Goal: Transaction & Acquisition: Purchase product/service

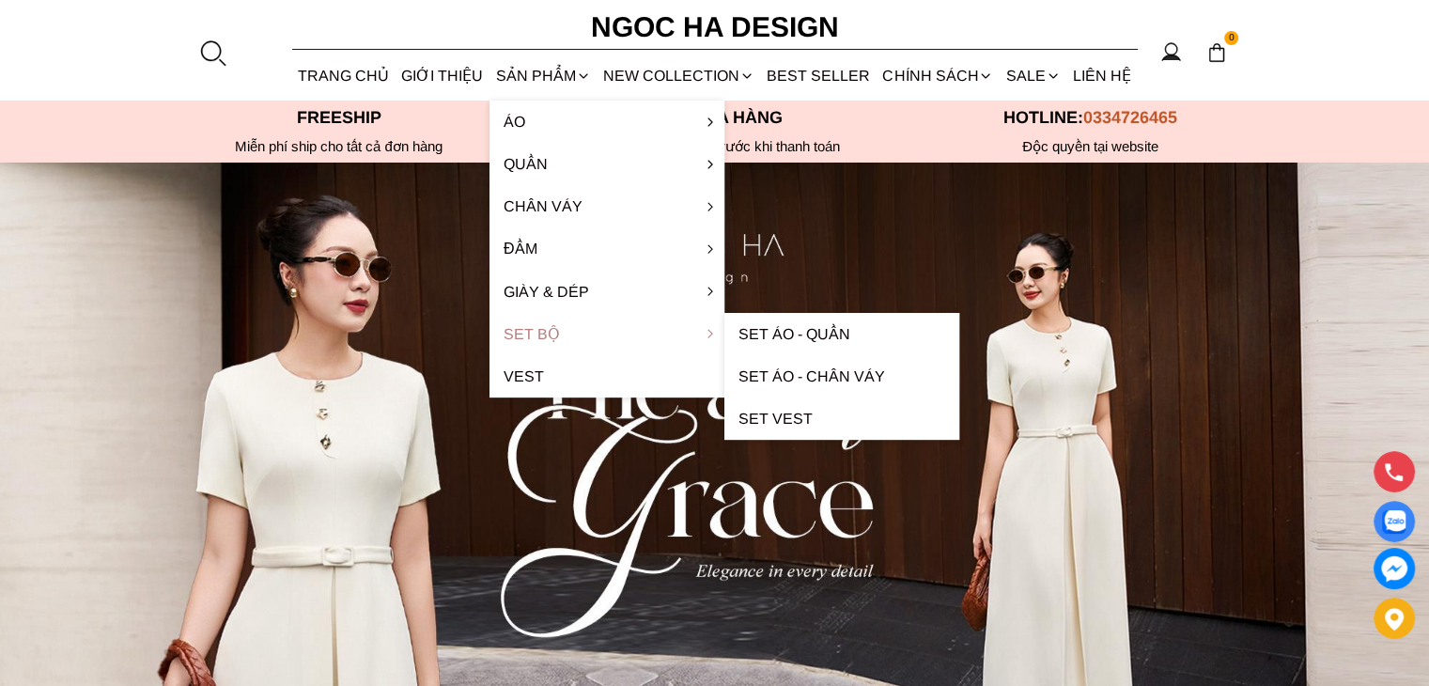
click at [549, 334] on link "Set Bộ" at bounding box center [606, 334] width 235 height 42
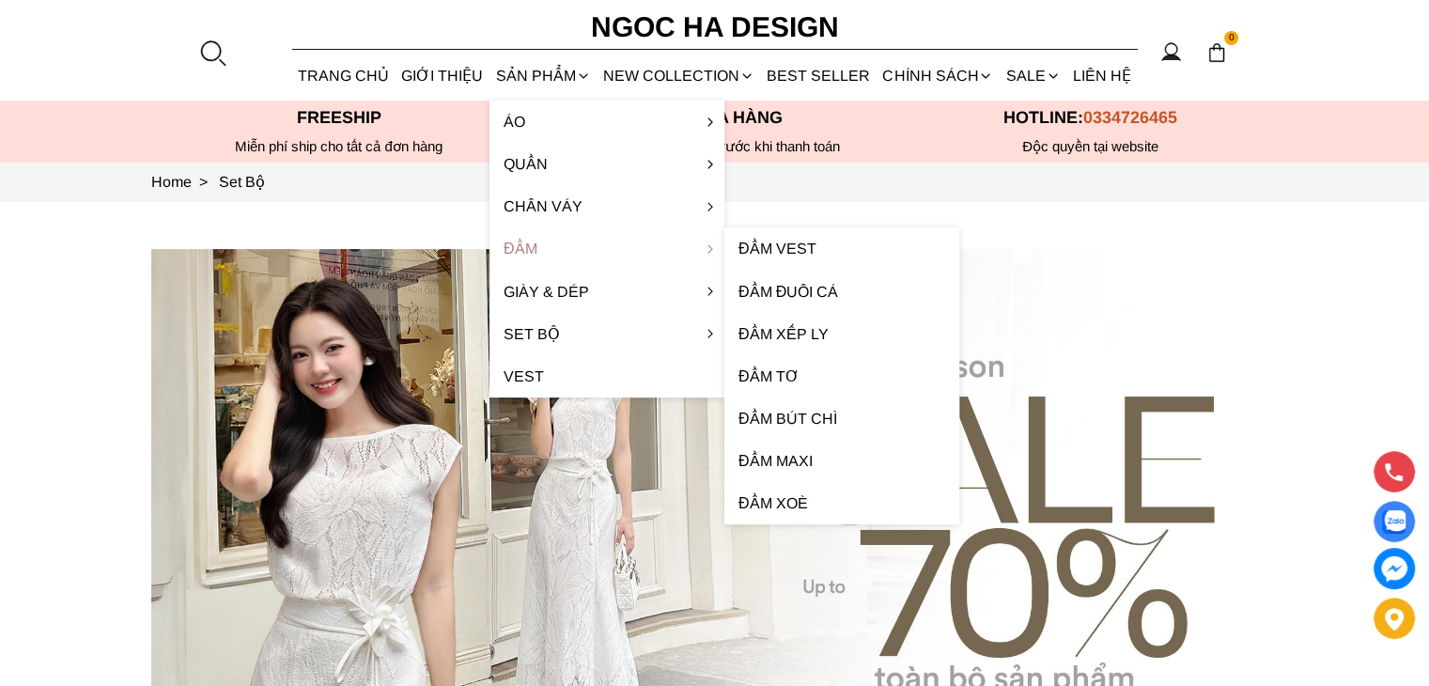
click at [529, 248] on link "Đầm" at bounding box center [606, 248] width 235 height 42
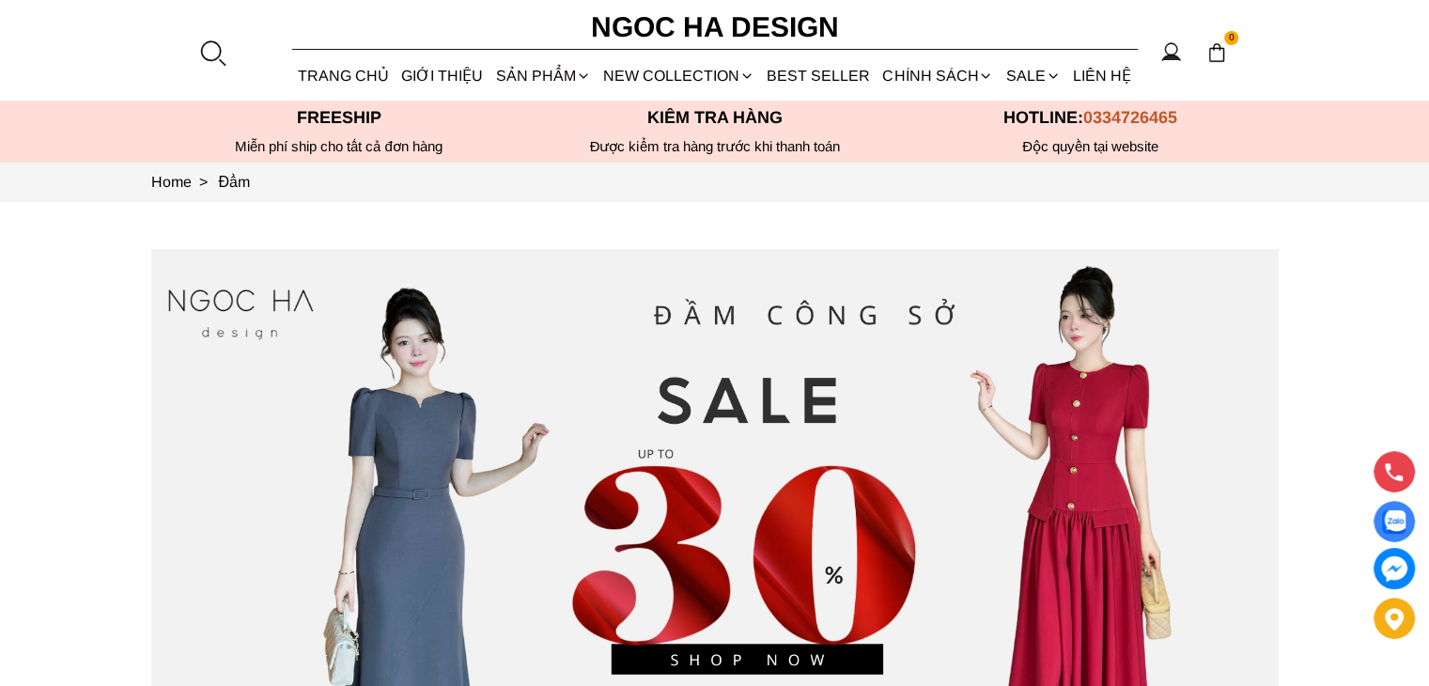
scroll to position [282, 0]
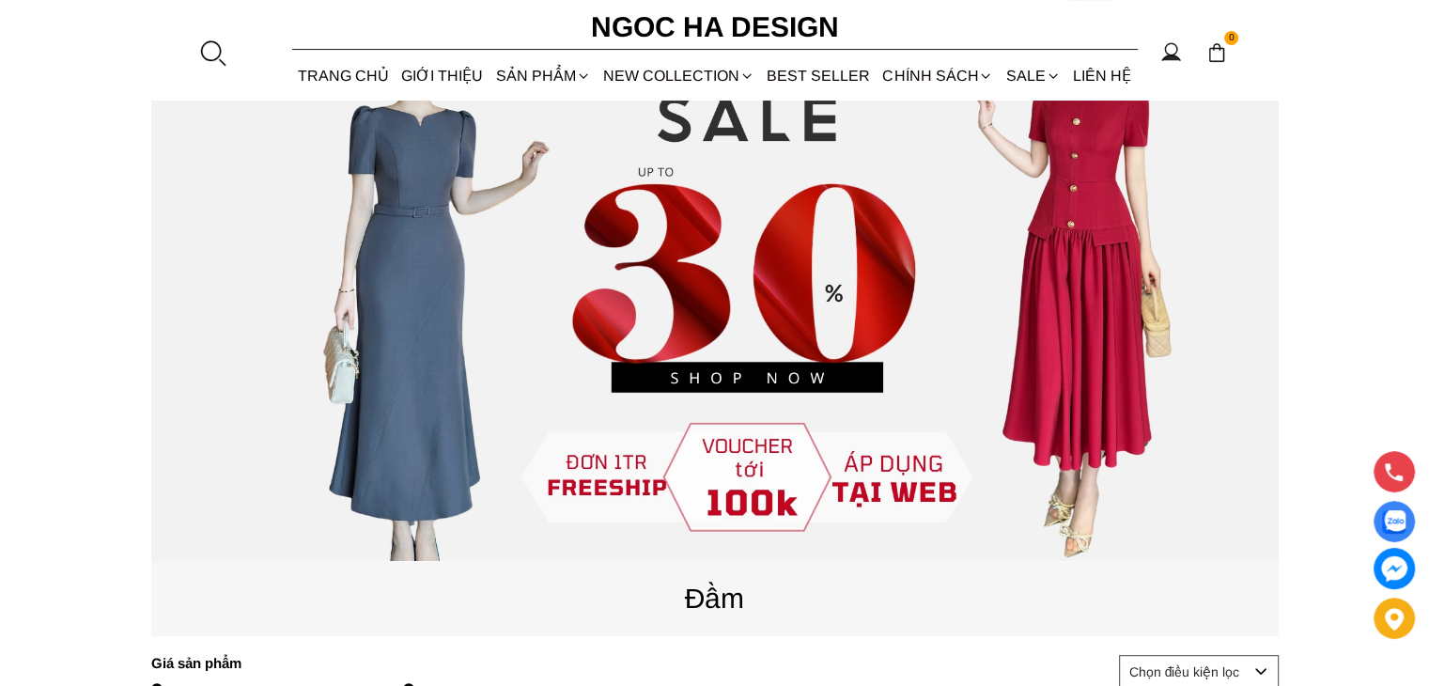
click at [445, 361] on source at bounding box center [714, 264] width 1127 height 594
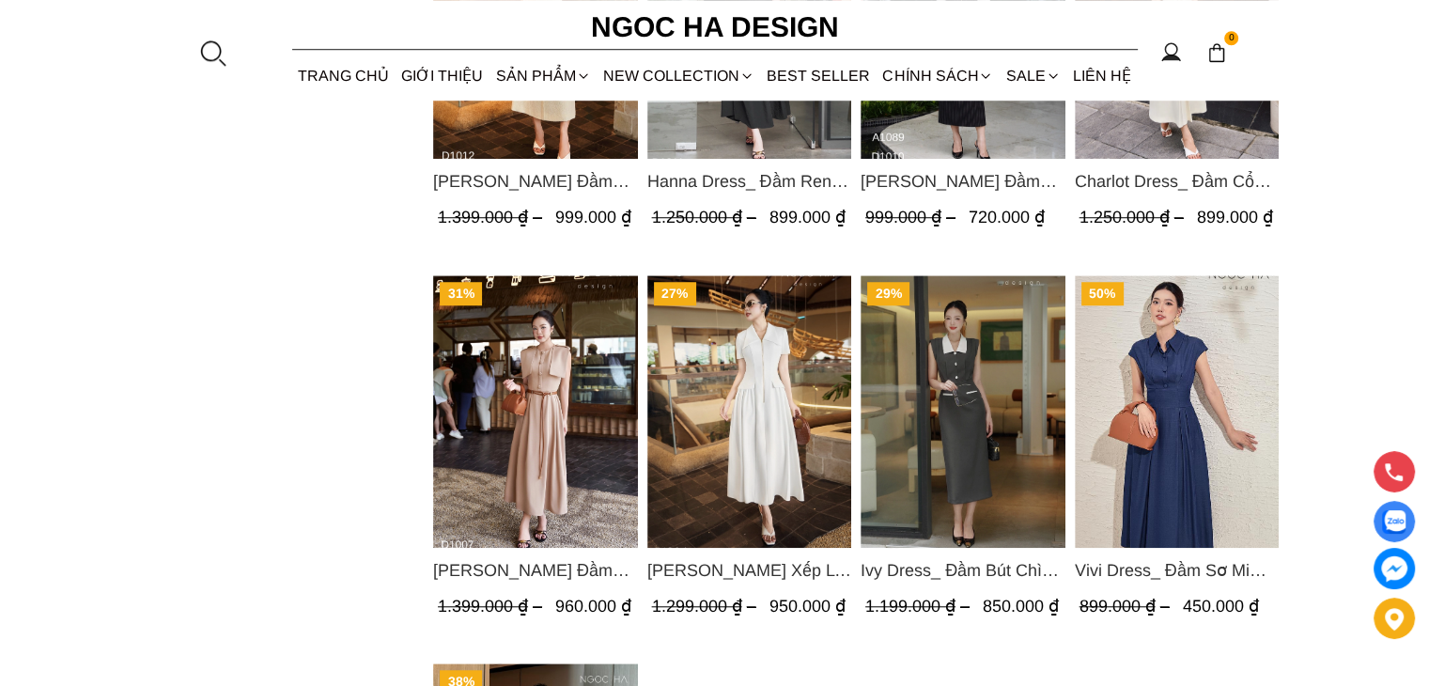
scroll to position [1597, 0]
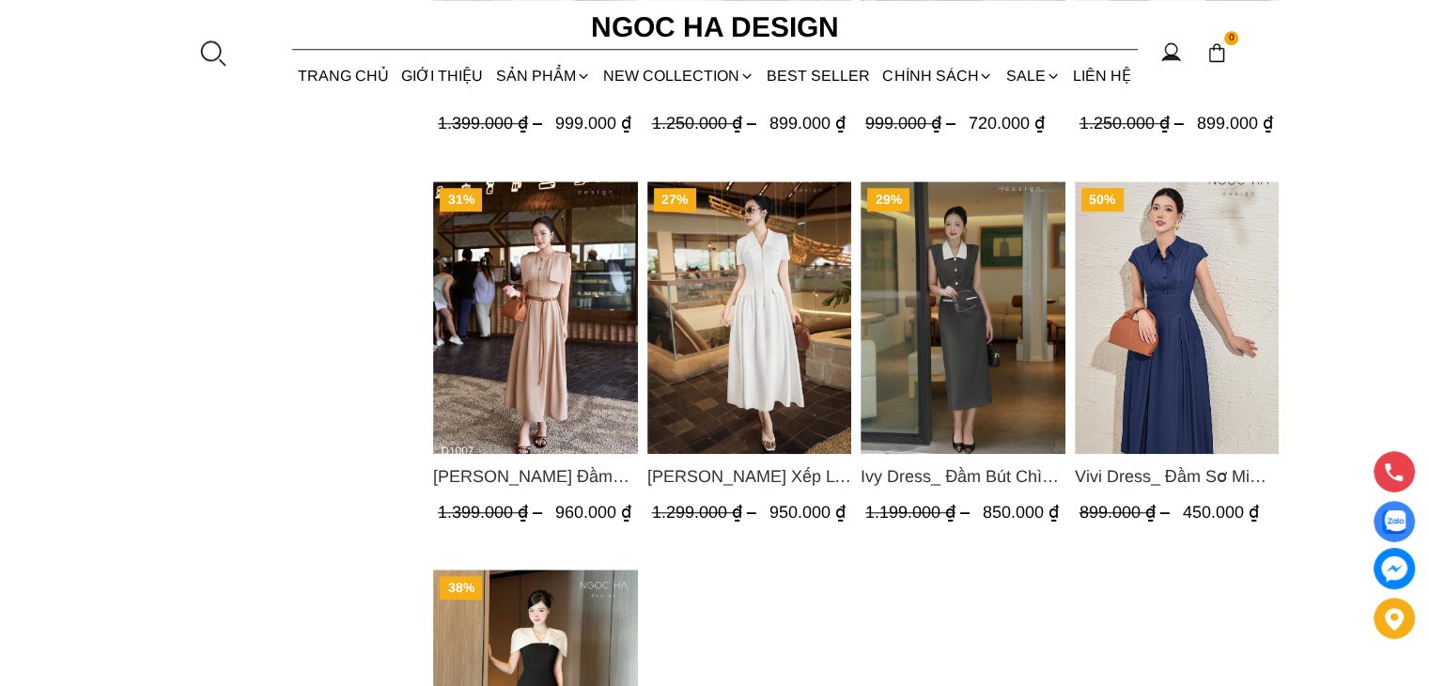
click at [1187, 365] on img "Product image - Vivi Dress_ Đầm Sơ Mi Rớt Vai Bò Lụa Màu Xanh D1000" at bounding box center [1176, 316] width 205 height 272
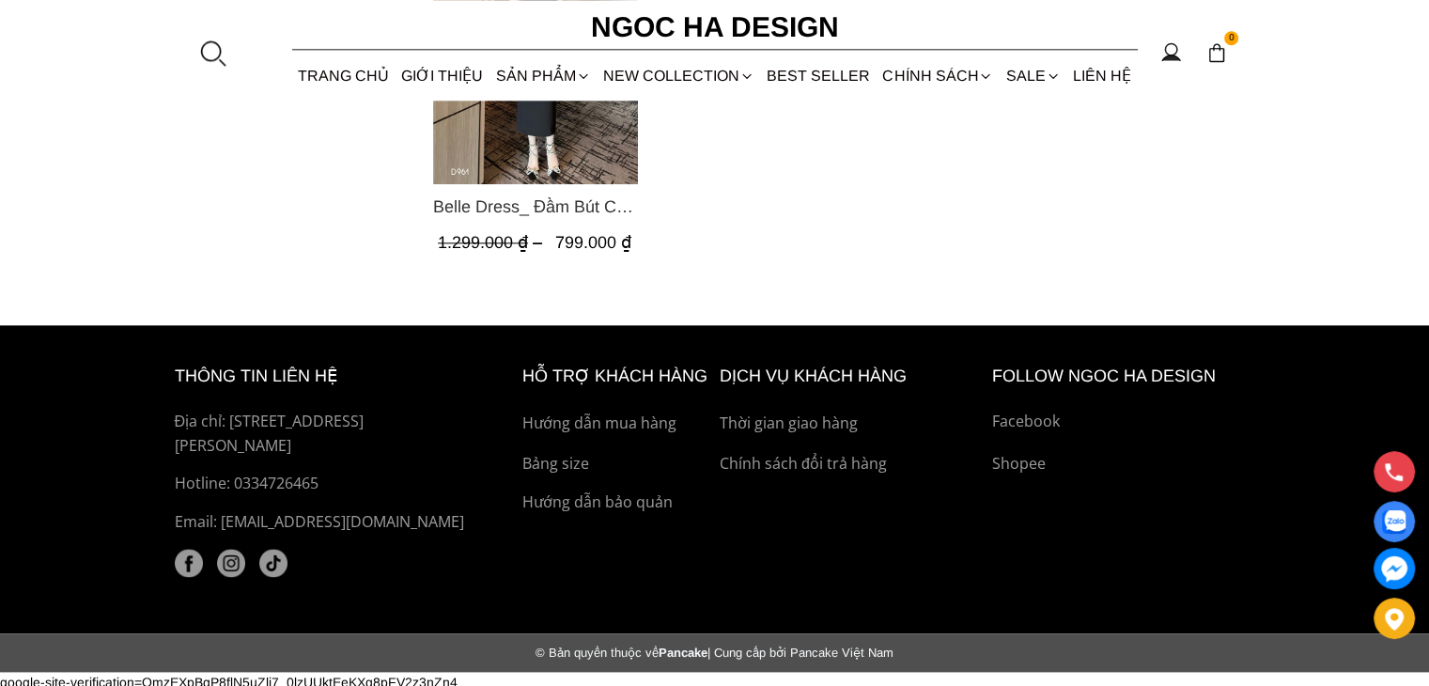
scroll to position [2259, 0]
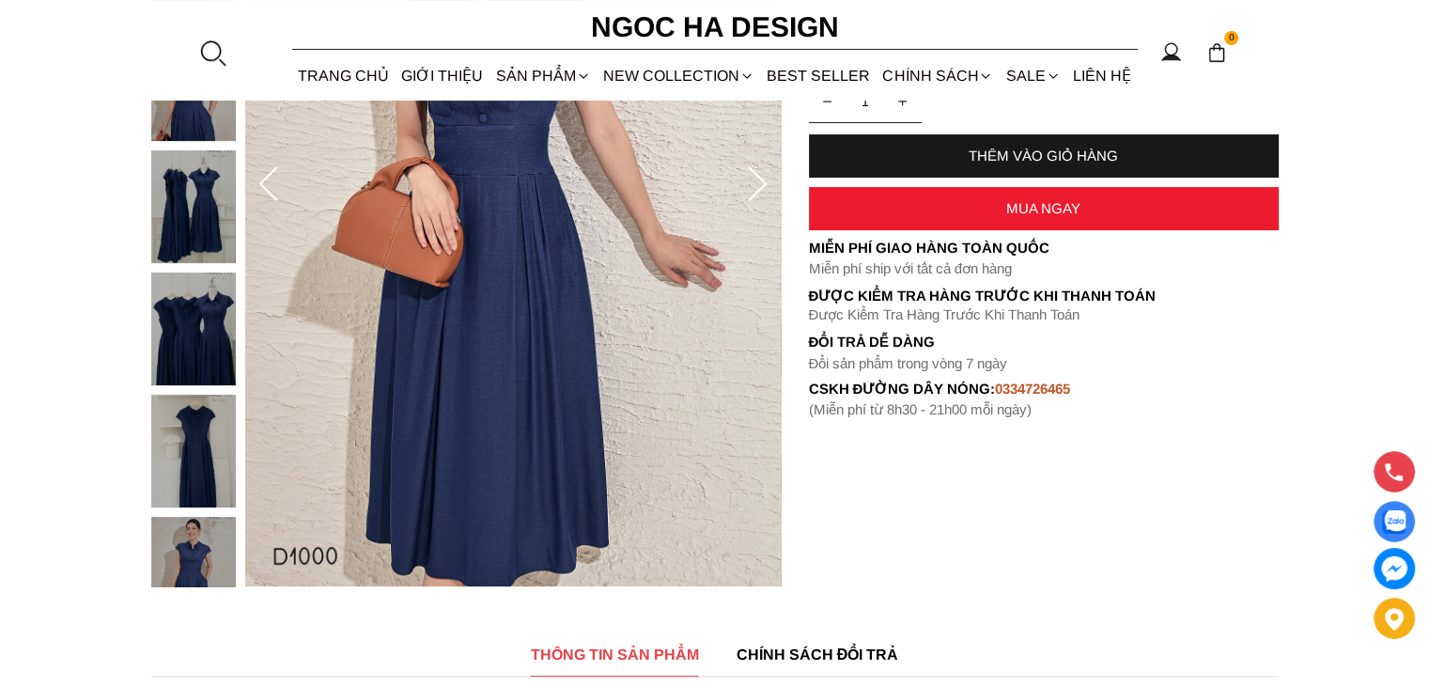
scroll to position [282, 0]
